Goal: Find specific page/section: Find specific page/section

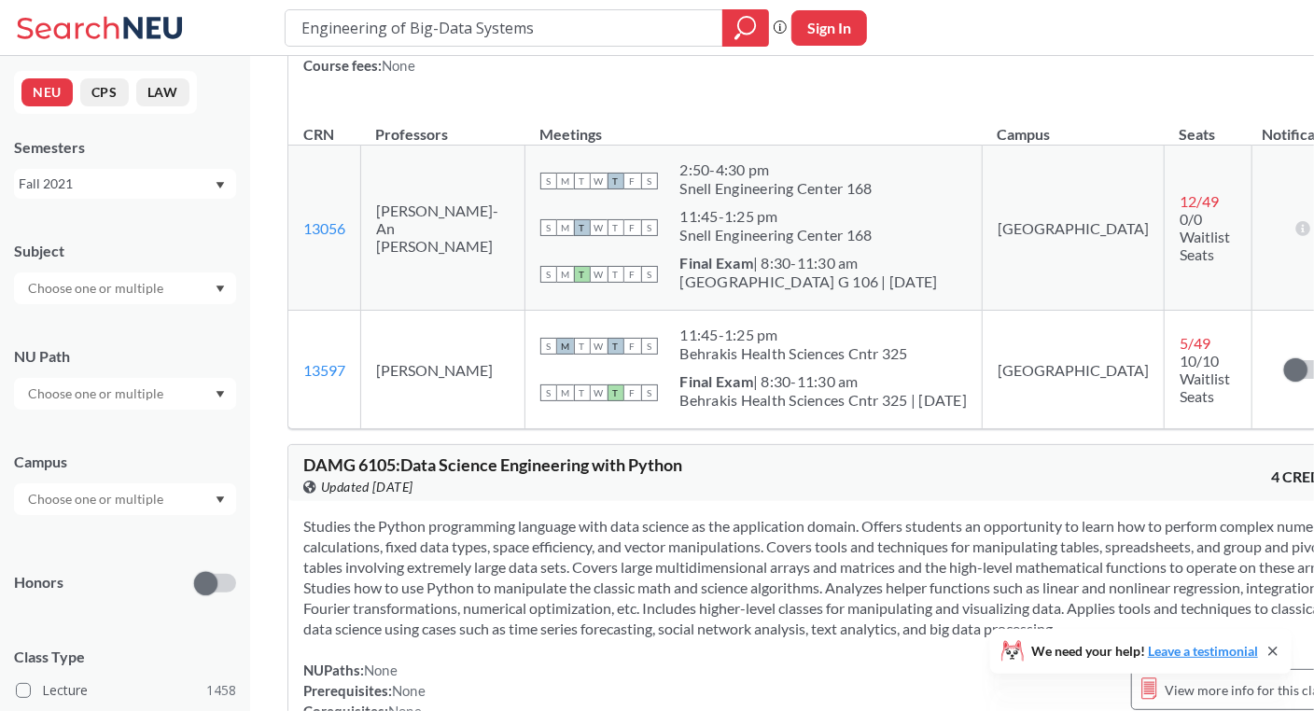
scroll to position [3827, 0]
drag, startPoint x: 433, startPoint y: 433, endPoint x: 372, endPoint y: 415, distance: 63.2
click at [372, 415] on td "[PERSON_NAME]" at bounding box center [443, 369] width 164 height 119
click at [445, 428] on td "[PERSON_NAME]" at bounding box center [443, 369] width 164 height 119
drag, startPoint x: 435, startPoint y: 434, endPoint x: 378, endPoint y: 414, distance: 60.2
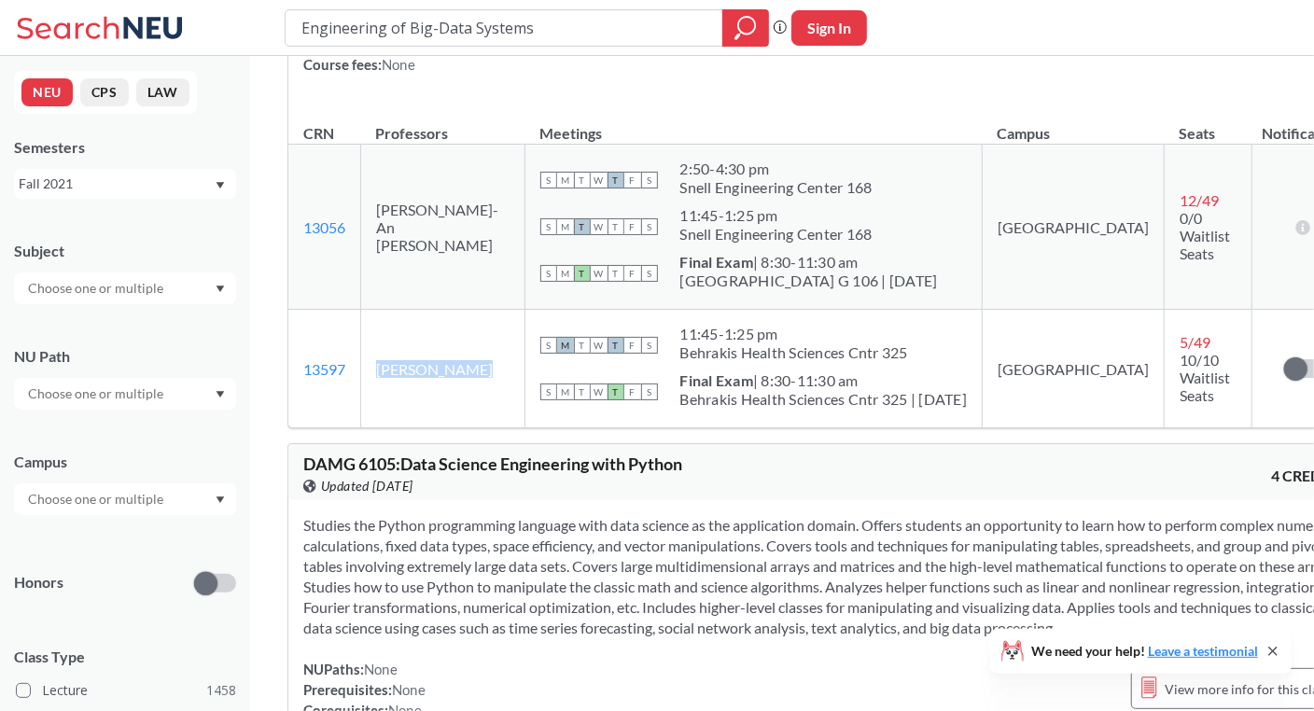
click at [378, 414] on td "[PERSON_NAME]" at bounding box center [443, 369] width 164 height 119
click at [469, 427] on td "[PERSON_NAME]" at bounding box center [443, 369] width 164 height 119
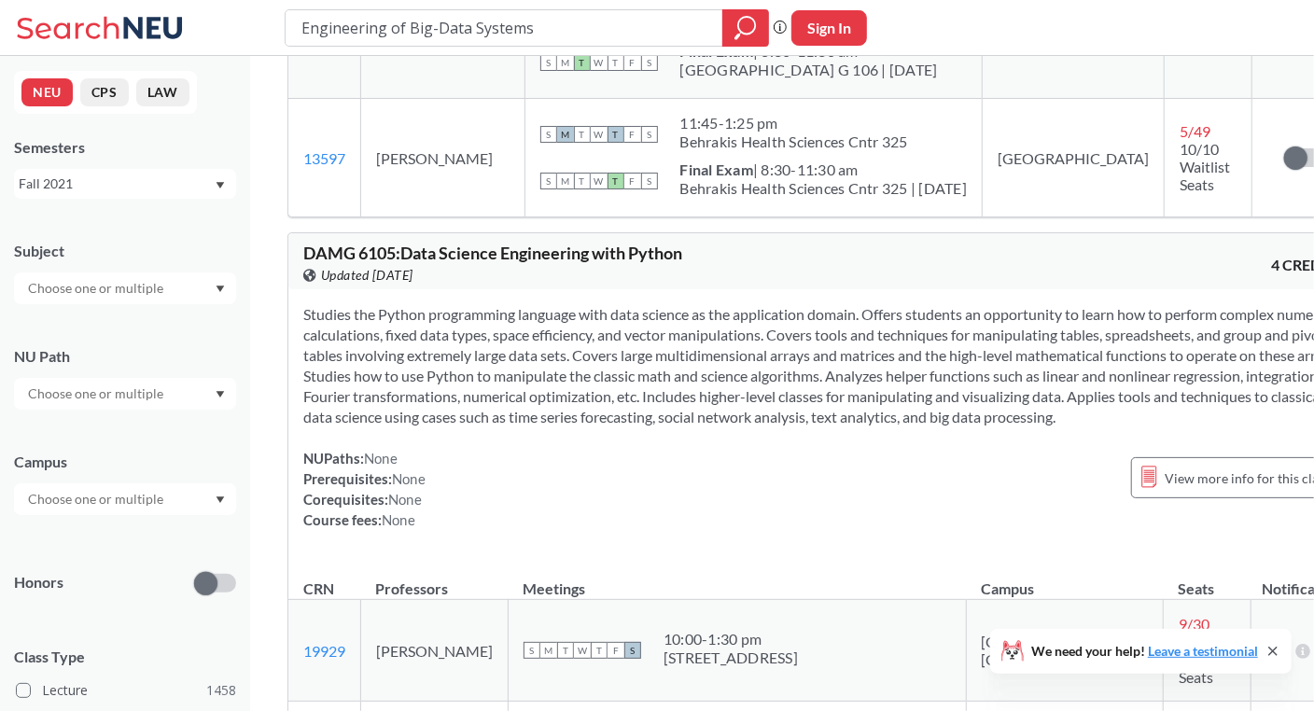
scroll to position [3733, 0]
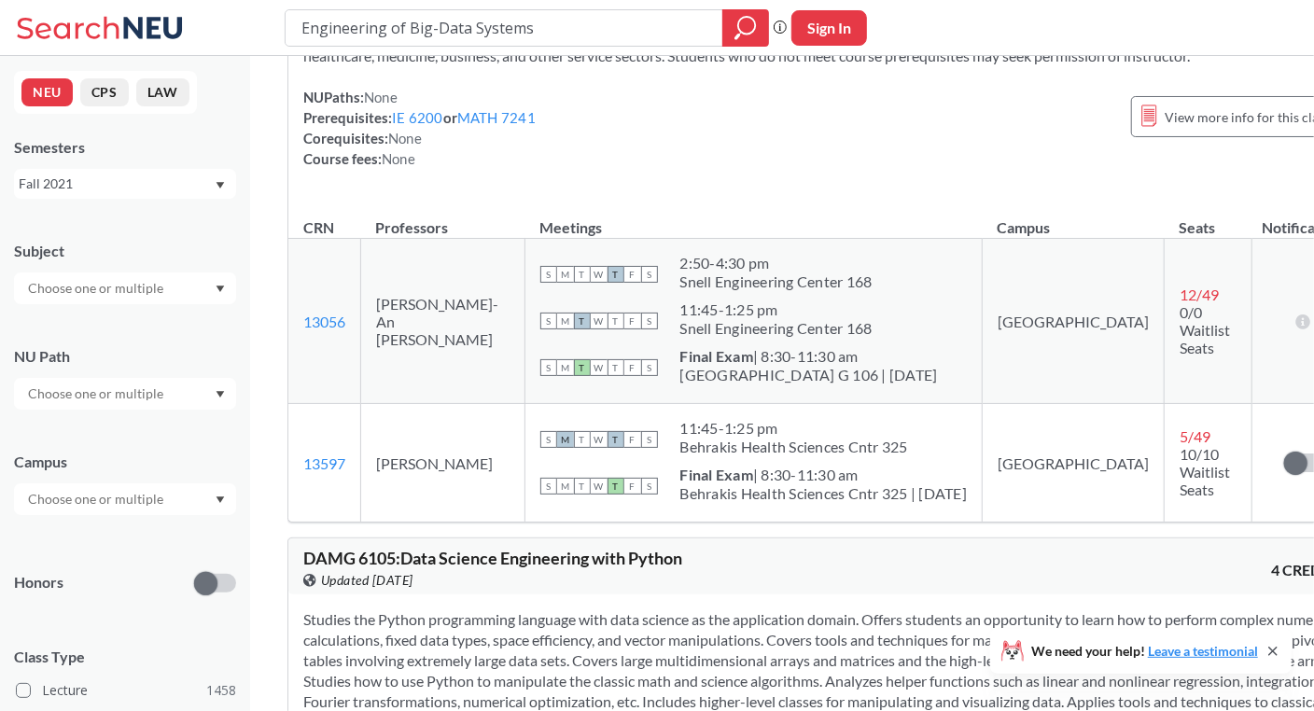
click at [218, 187] on icon "Dropdown arrow" at bounding box center [220, 185] width 9 height 7
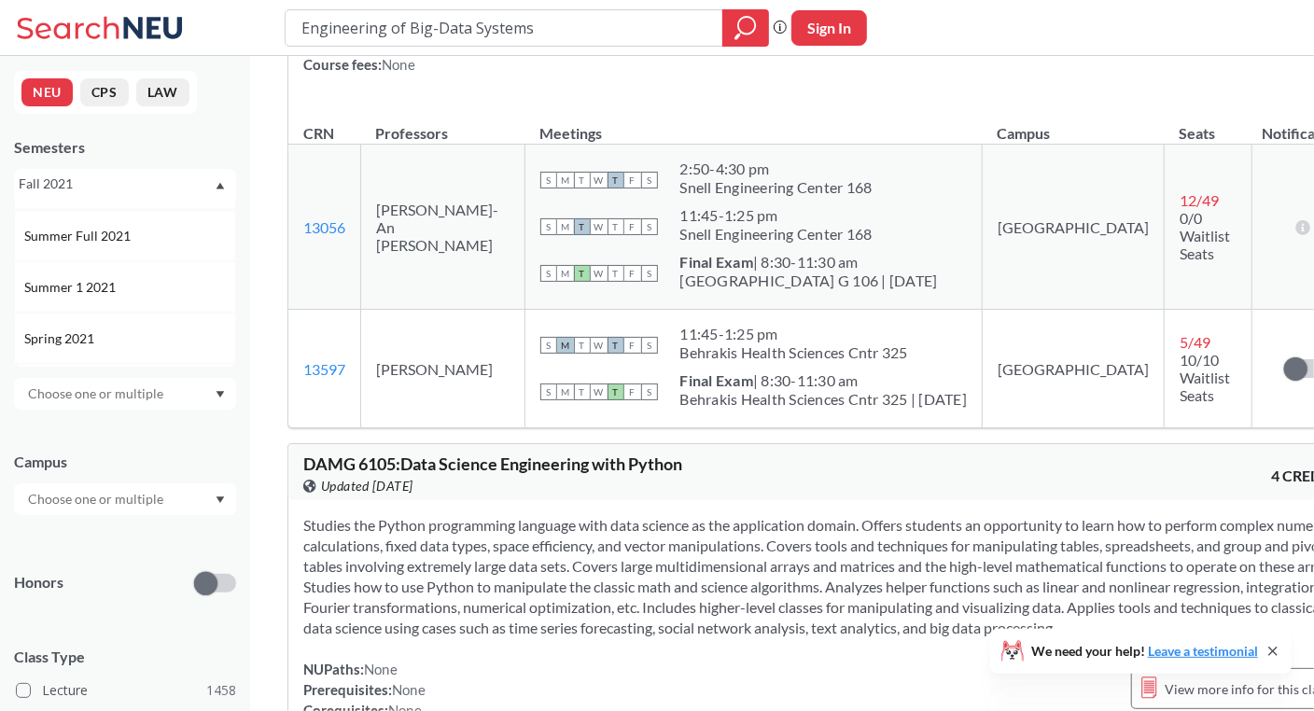
scroll to position [1124, 0]
click at [164, 335] on div "Spring 2021" at bounding box center [129, 333] width 211 height 21
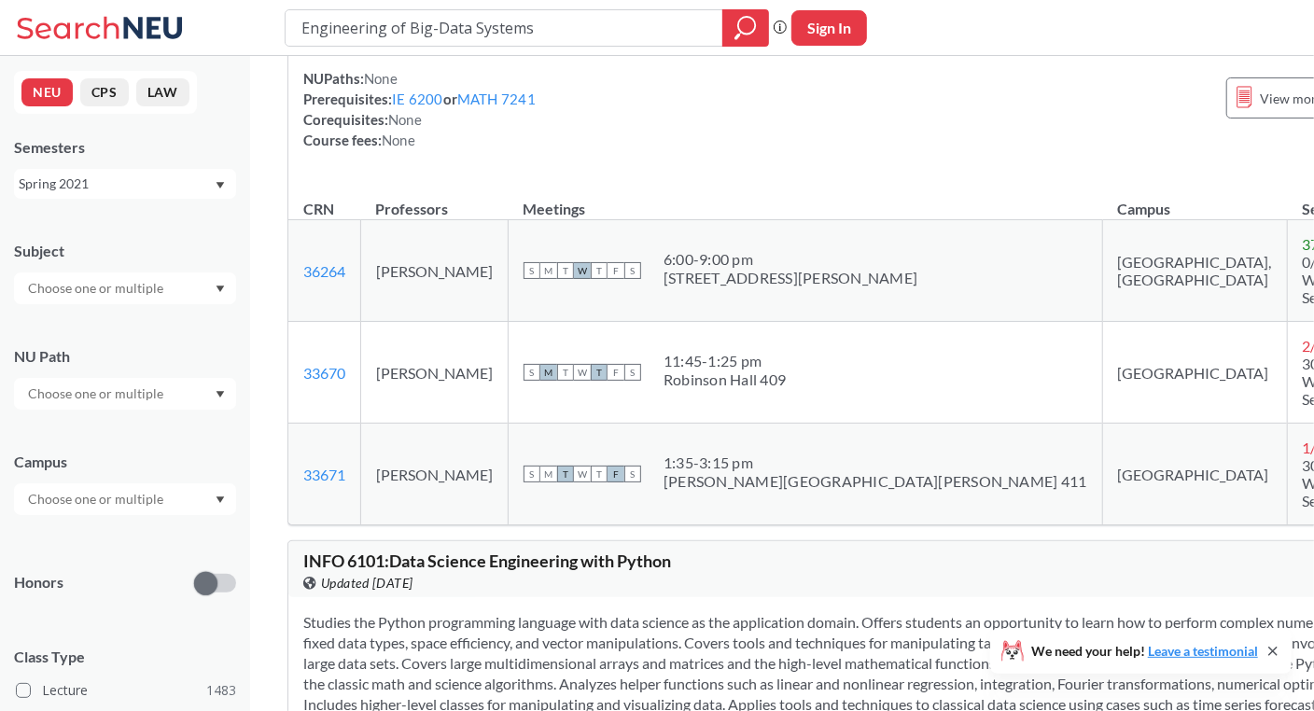
scroll to position [3360, 0]
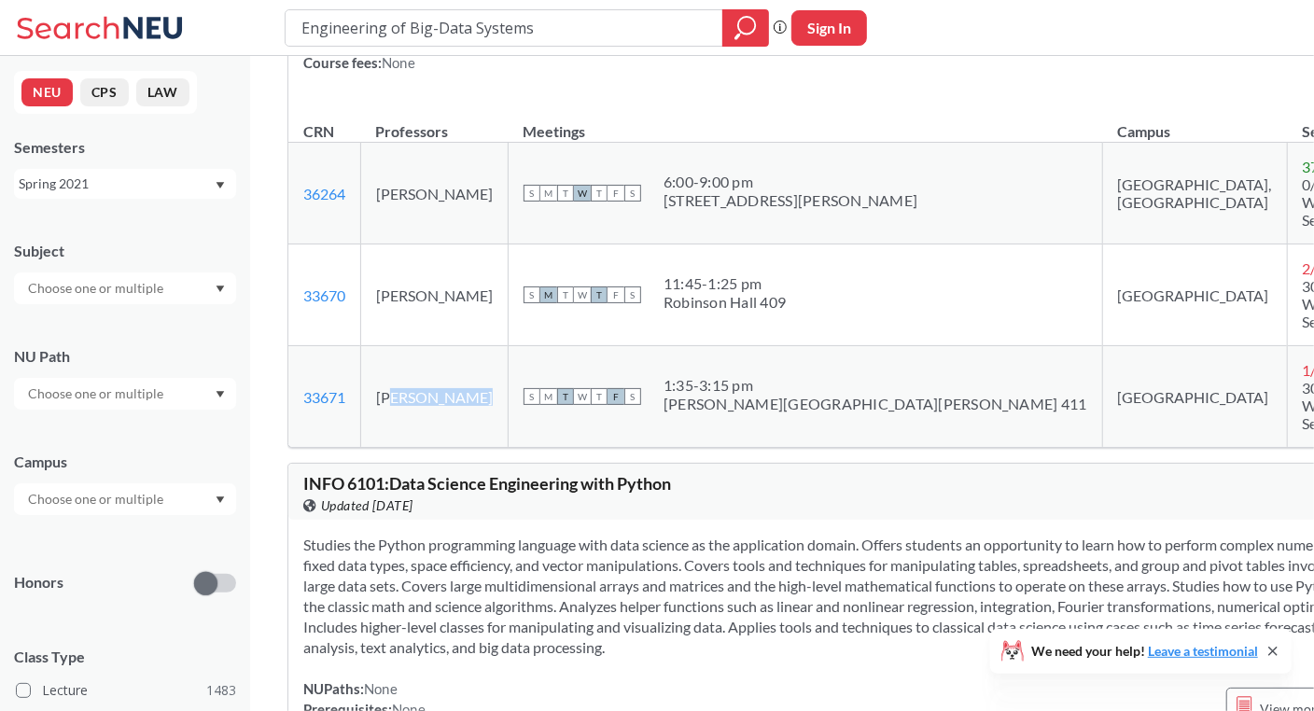
drag, startPoint x: 484, startPoint y: 411, endPoint x: 404, endPoint y: 406, distance: 79.5
click at [404, 406] on td "[PERSON_NAME]" at bounding box center [434, 397] width 147 height 102
click at [817, 487] on div "INFO 6101 : Data Science Engineering with Python View this course on Banner. Up…" at bounding box center [871, 492] width 1166 height 56
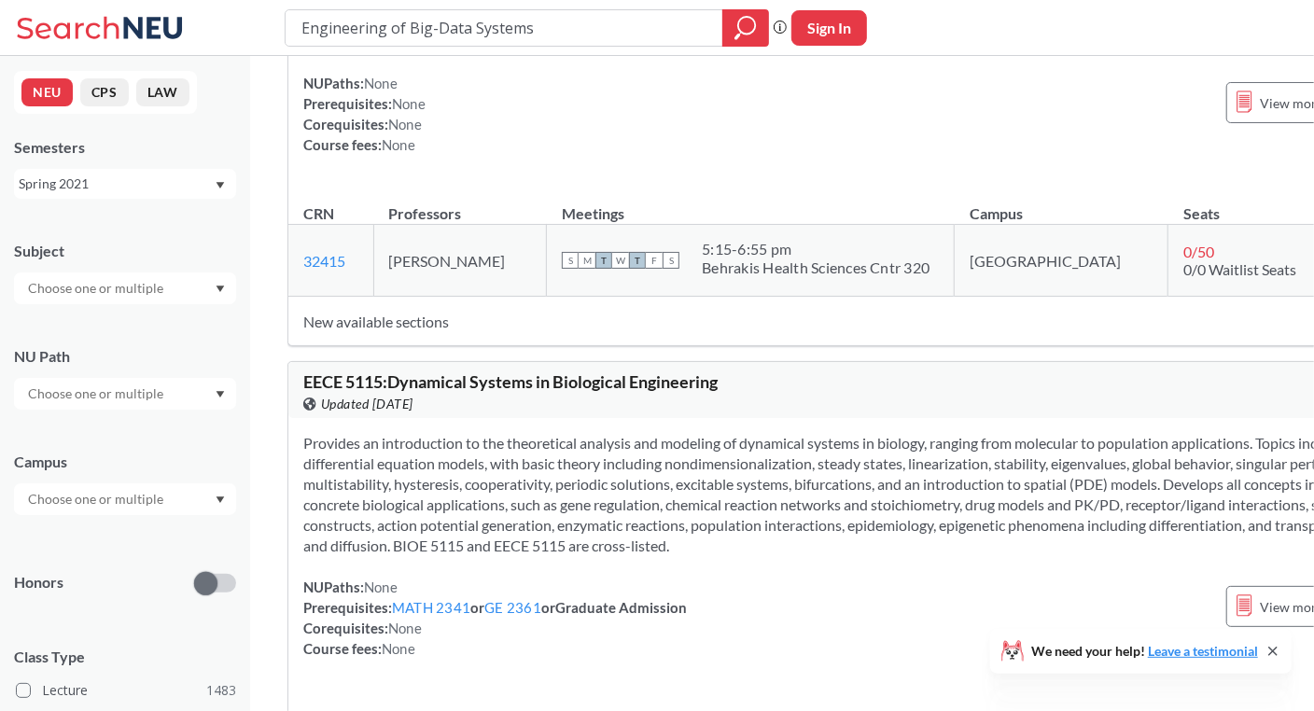
scroll to position [6253, 0]
